Goal: Task Accomplishment & Management: Use online tool/utility

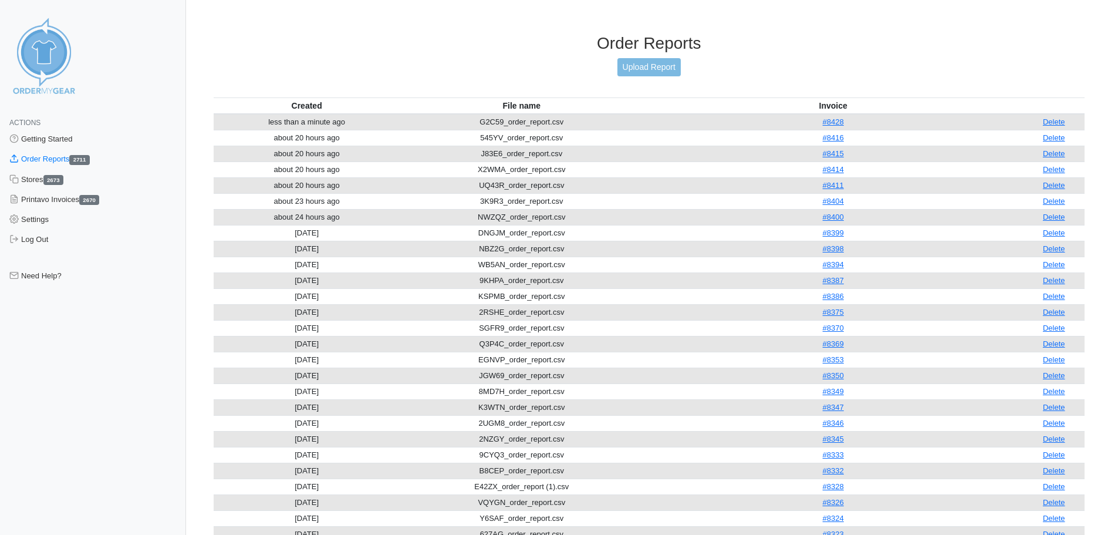
click at [642, 78] on div "Order Reports Upload Report" at bounding box center [650, 65] width 872 height 64
click at [640, 73] on link "Upload Report" at bounding box center [649, 67] width 63 height 18
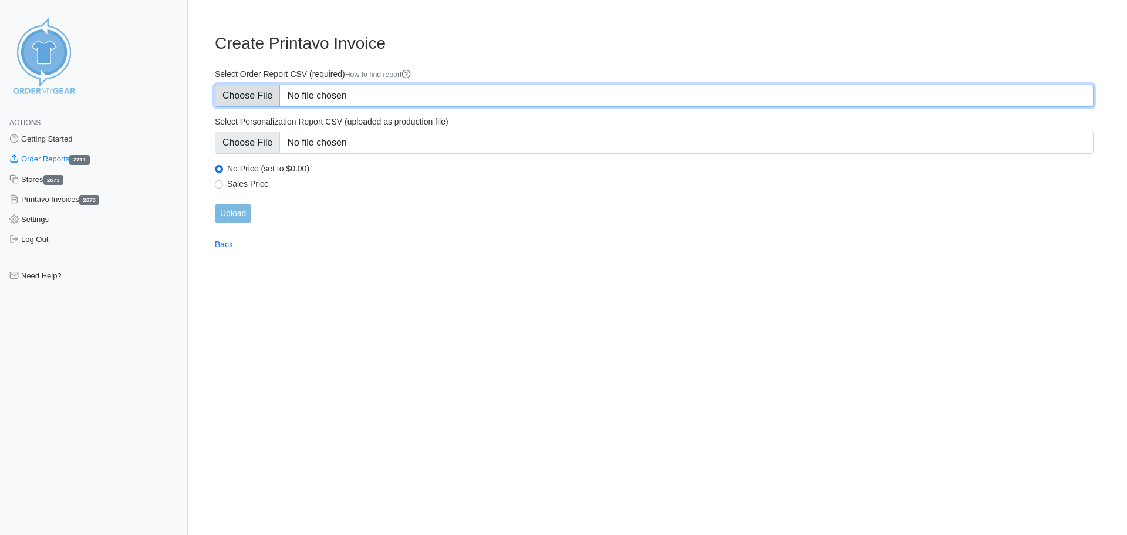
click at [374, 89] on input "Select Order Report CSV (required) How to find report" at bounding box center [654, 96] width 879 height 22
type input "C:\fakepath\DJBQK_order_report.csv"
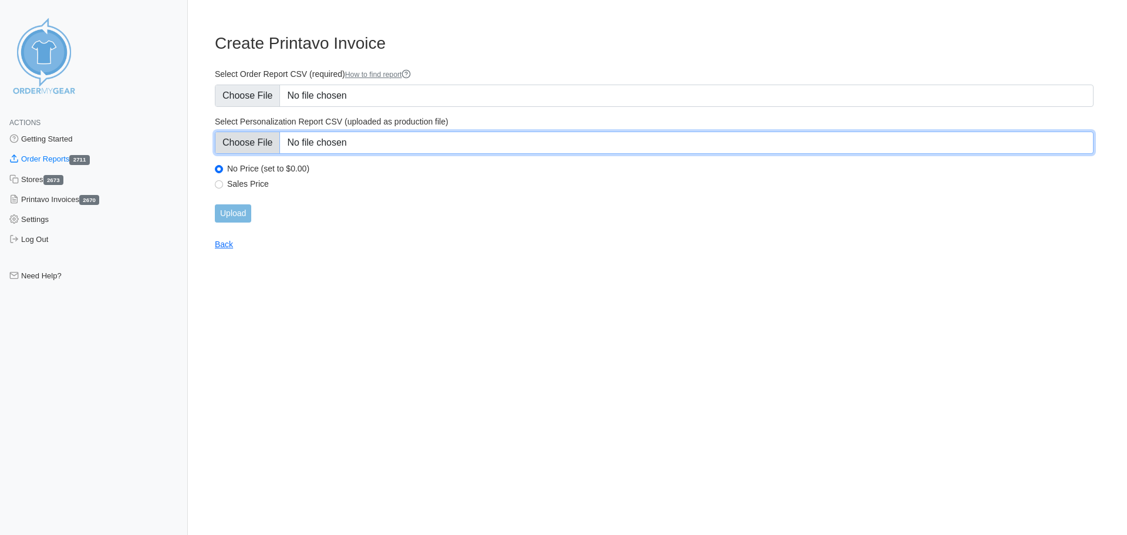
click at [434, 147] on input "Select Personalization Report CSV (uploaded as production file)" at bounding box center [654, 142] width 879 height 22
type input "C:\fakepath\DJBQK_personalization_report.csv"
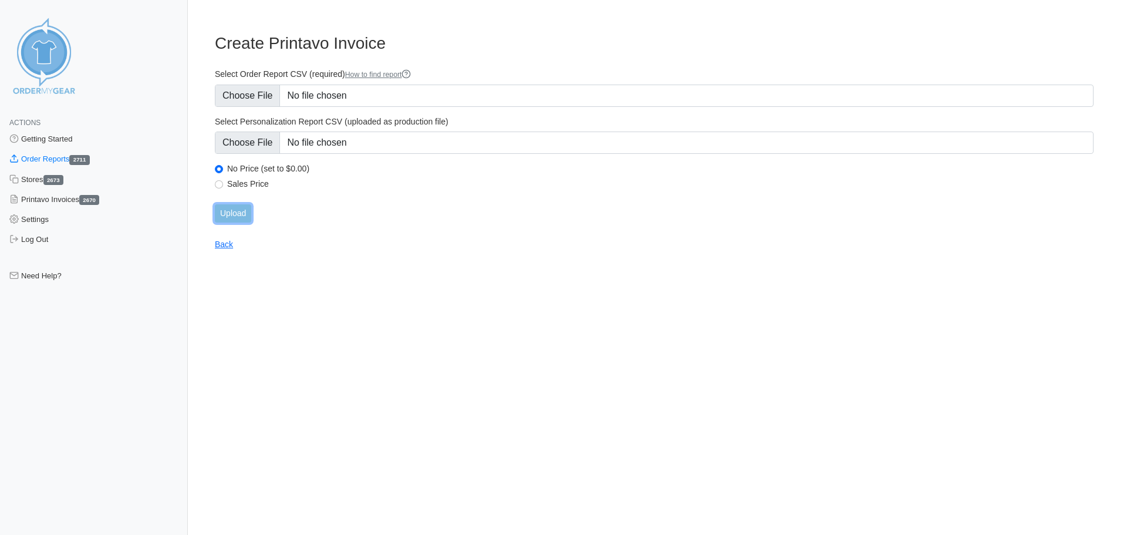
click at [221, 216] on input "Upload" at bounding box center [233, 213] width 36 height 18
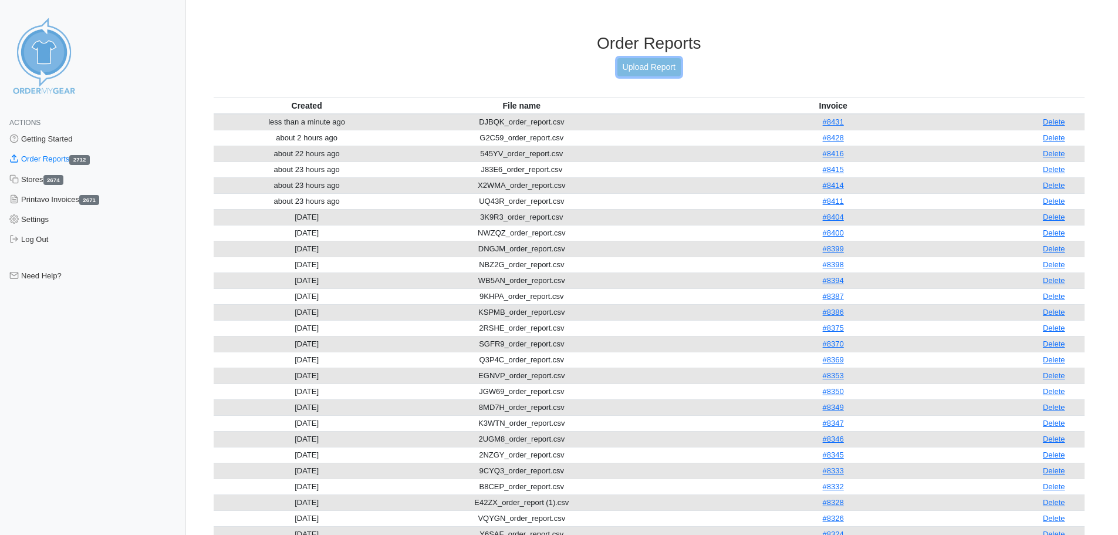
click at [643, 73] on link "Upload Report" at bounding box center [649, 67] width 63 height 18
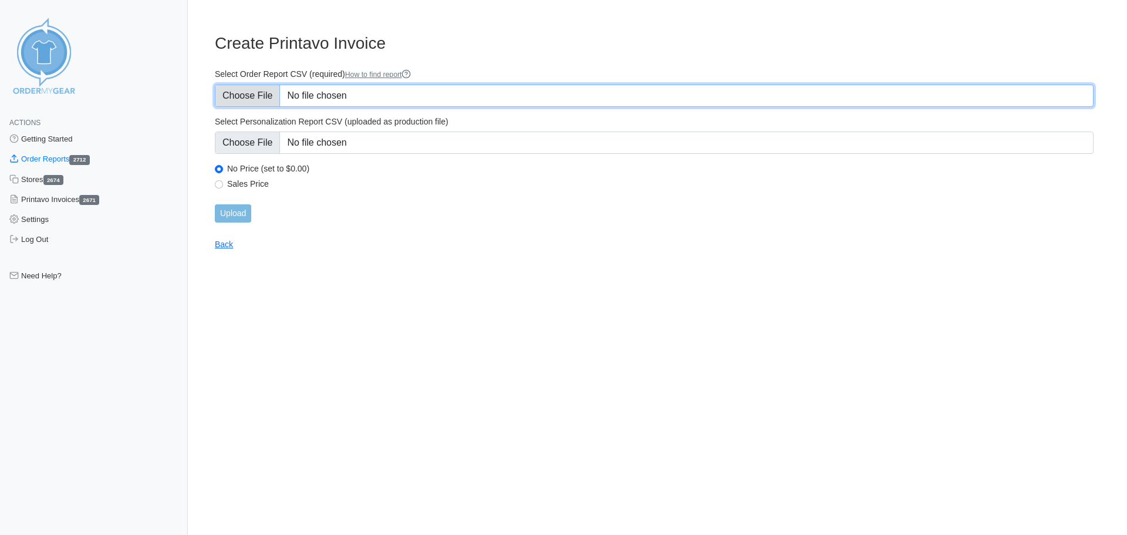
click at [341, 100] on input "Select Order Report CSV (required) How to find report" at bounding box center [654, 96] width 879 height 22
type input "C:\fakepath\SAVH6_order_report.csv"
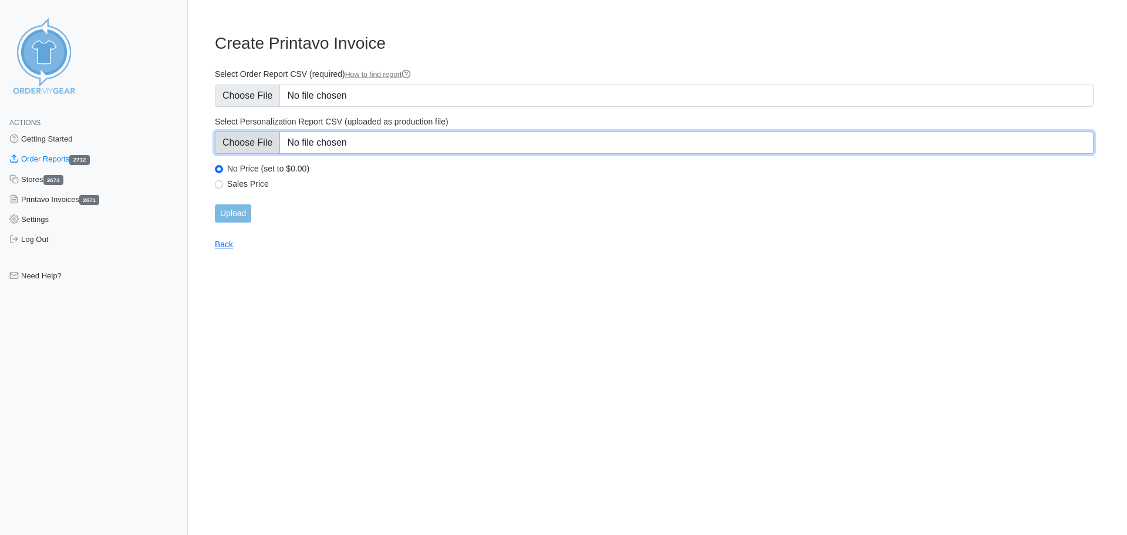
click at [436, 141] on input "Select Personalization Report CSV (uploaded as production file)" at bounding box center [654, 142] width 879 height 22
type input "C:\fakepath\SAVH6_personalization_report.csv"
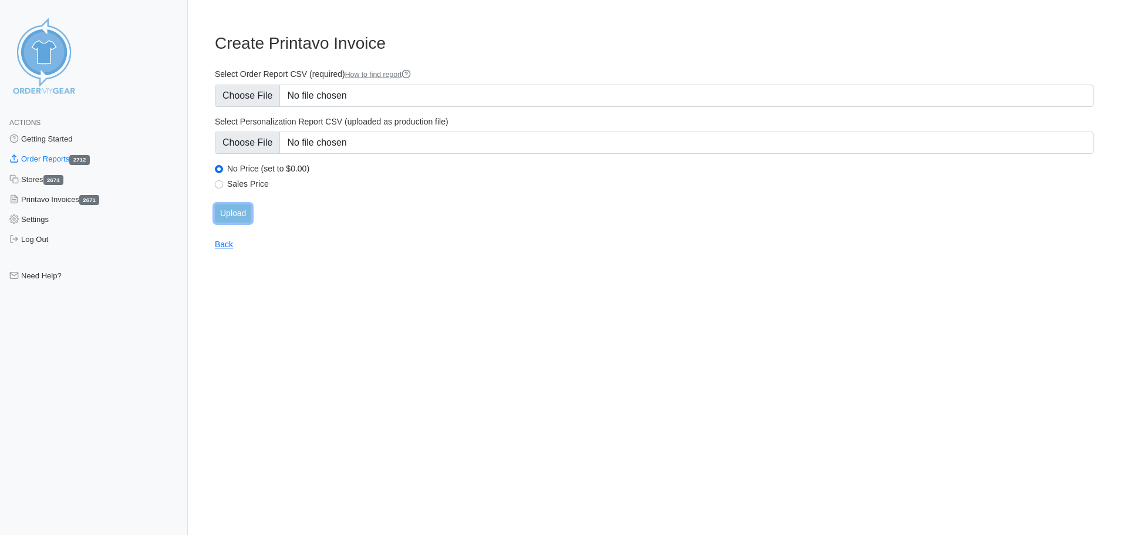
click at [244, 215] on input "Upload" at bounding box center [233, 213] width 36 height 18
